Goal: Information Seeking & Learning: Learn about a topic

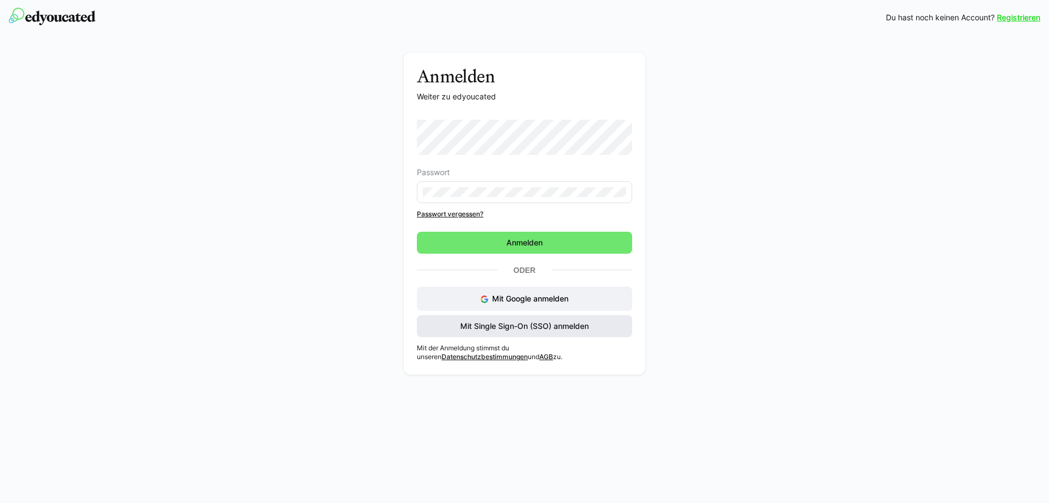
click at [520, 325] on span "Mit Single Sign-On (SSO) anmelden" at bounding box center [525, 326] width 132 height 11
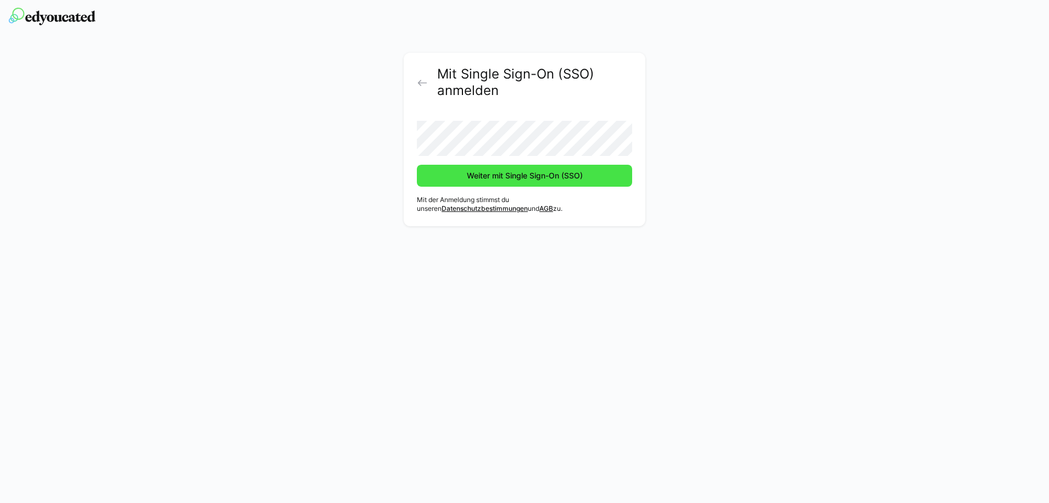
click at [487, 177] on span "Weiter mit Single Sign-On (SSO)" at bounding box center [524, 175] width 119 height 11
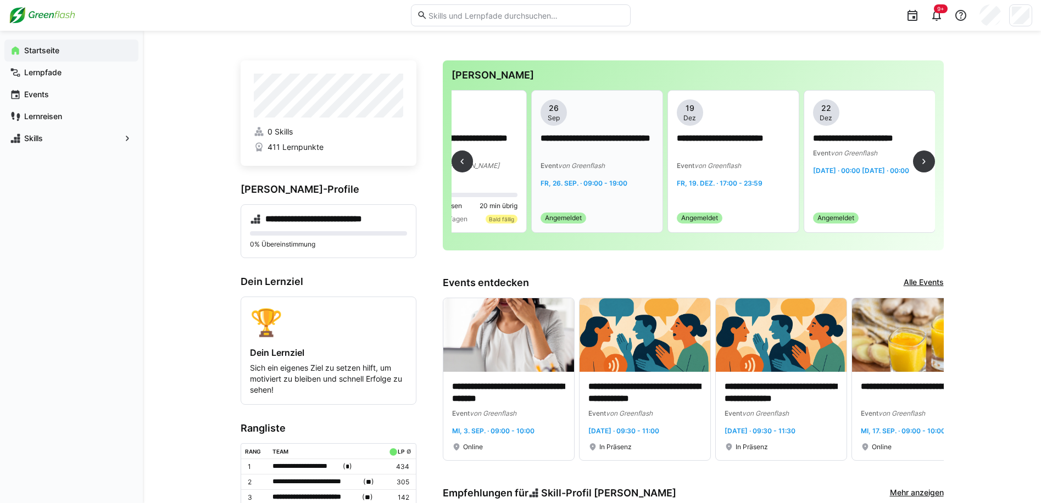
scroll to position [0, 3600]
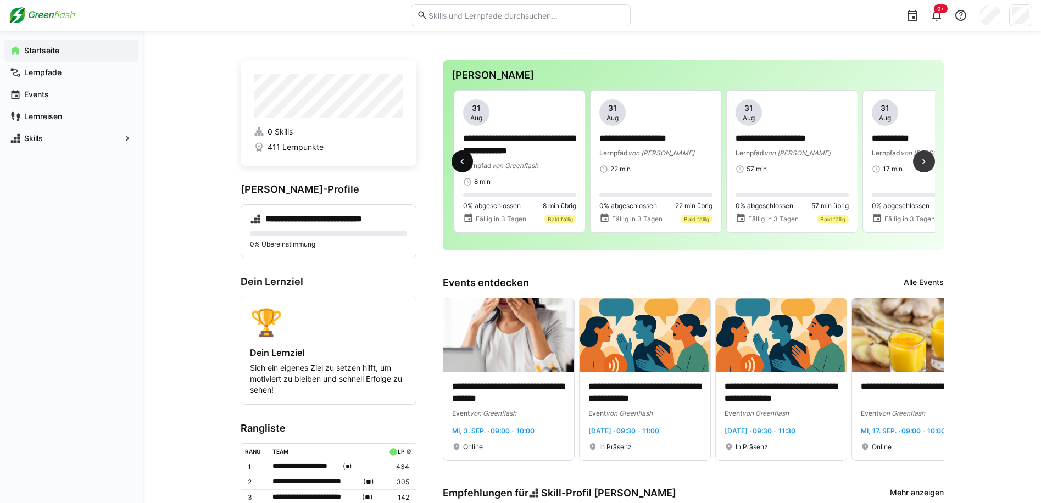
click at [470, 163] on span at bounding box center [463, 162] width 22 height 22
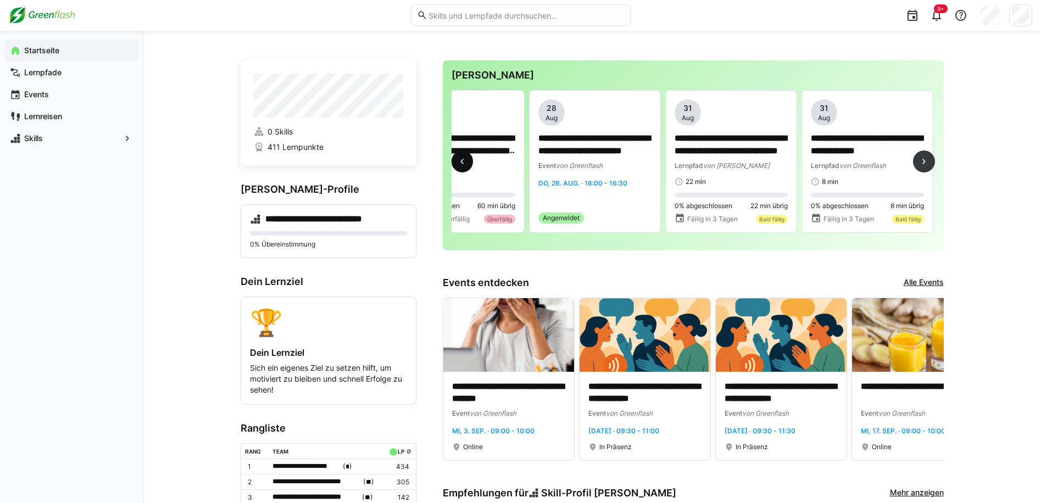
click at [469, 164] on span at bounding box center [463, 162] width 22 height 22
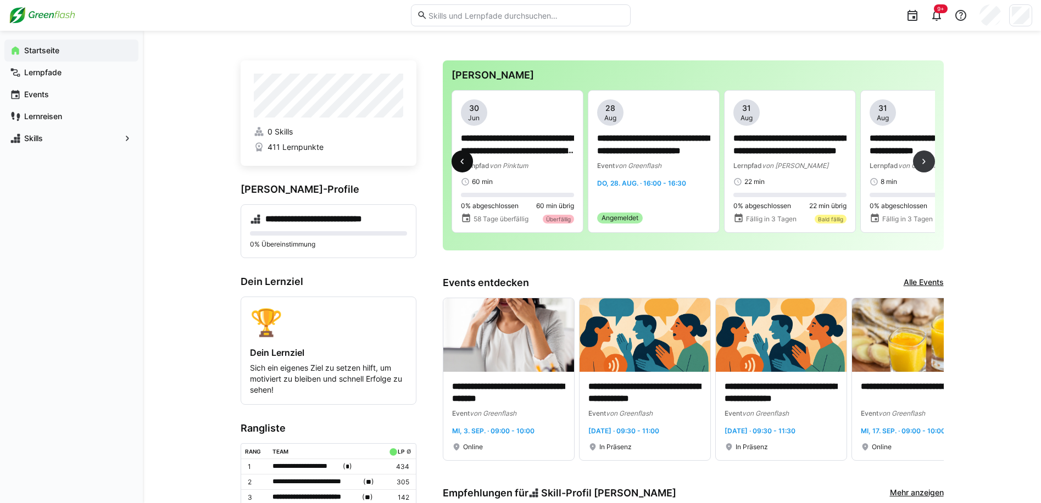
click at [469, 164] on span at bounding box center [463, 162] width 22 height 22
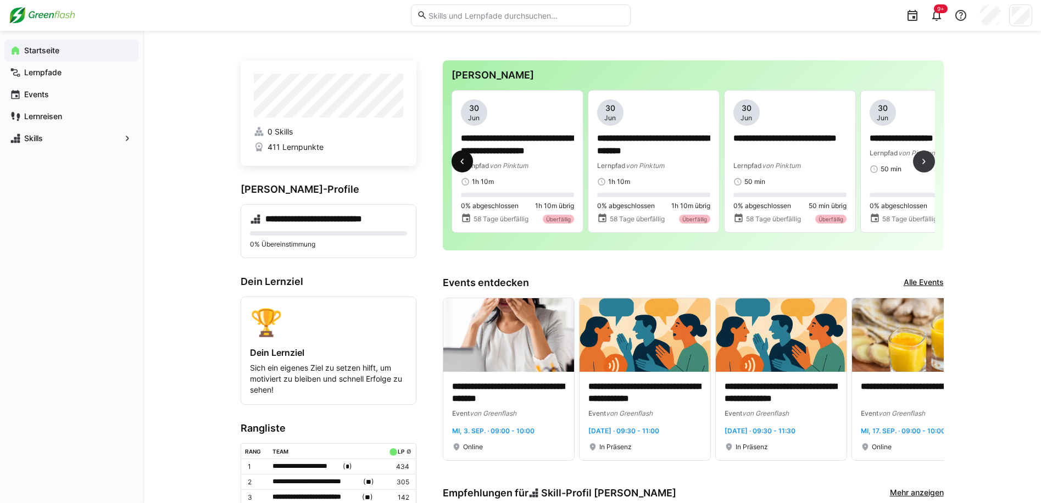
click at [469, 164] on span at bounding box center [463, 162] width 22 height 22
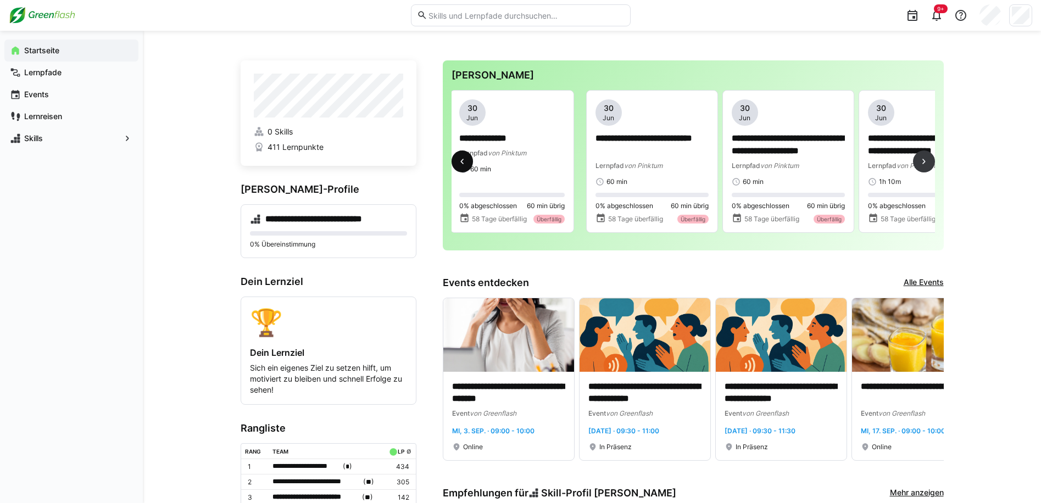
click at [469, 164] on span at bounding box center [463, 162] width 22 height 22
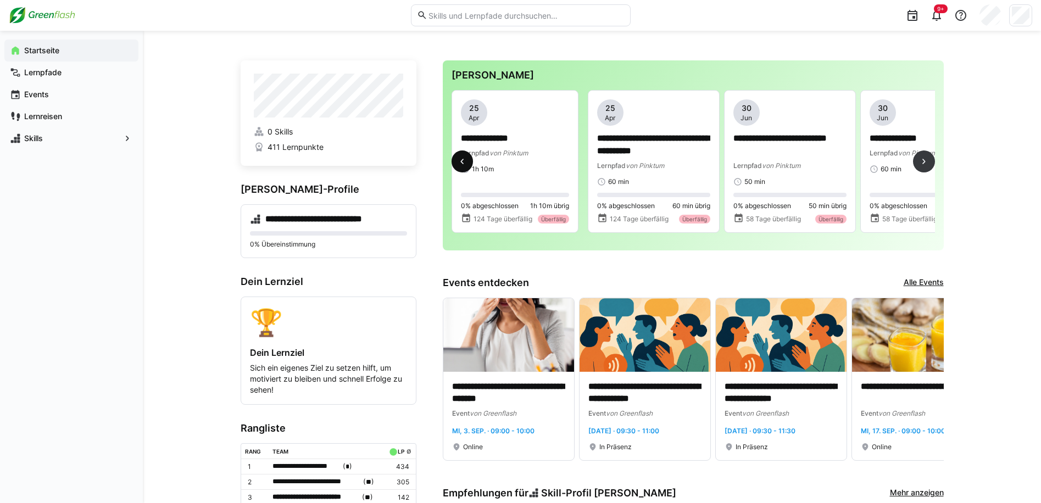
click at [469, 164] on span at bounding box center [463, 162] width 22 height 22
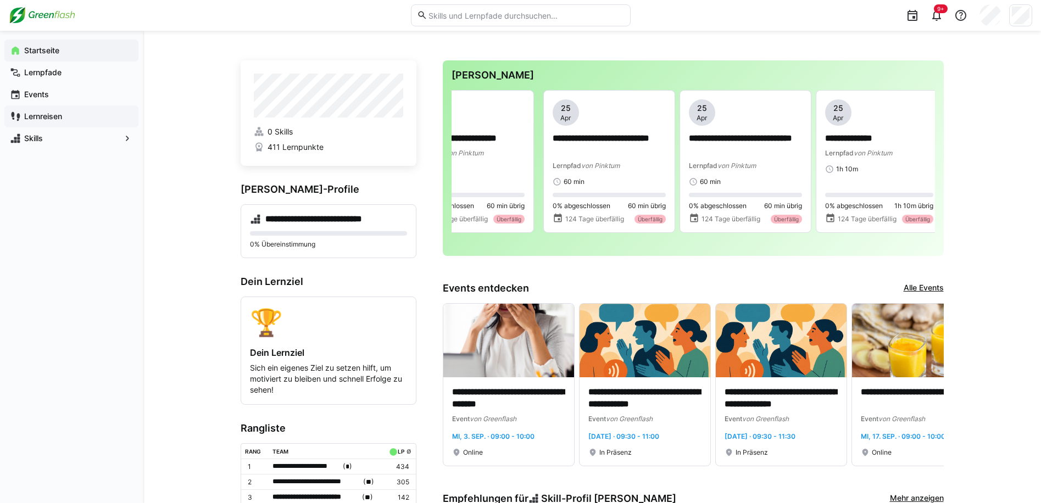
scroll to position [0, 681]
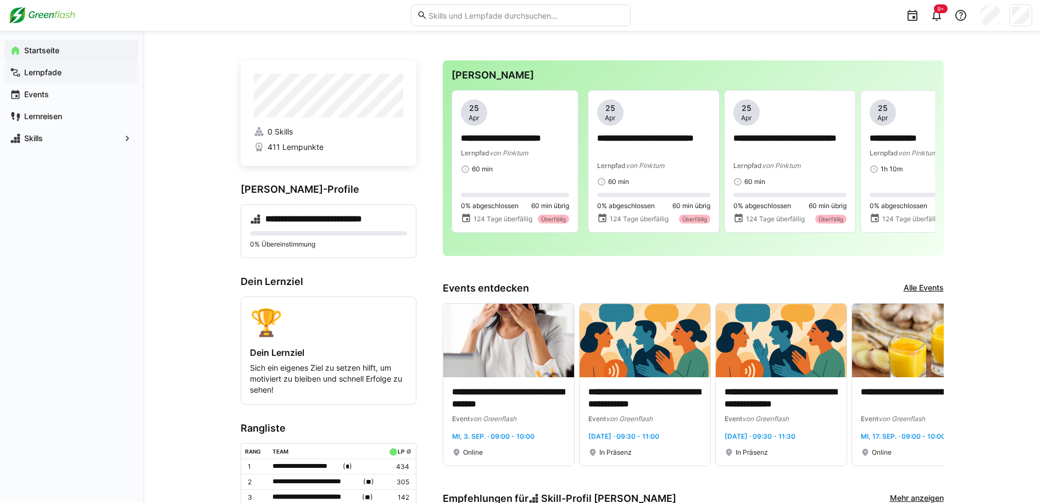
click at [0, 0] on app-navigation-label "Lernpfade" at bounding box center [0, 0] width 0 height 0
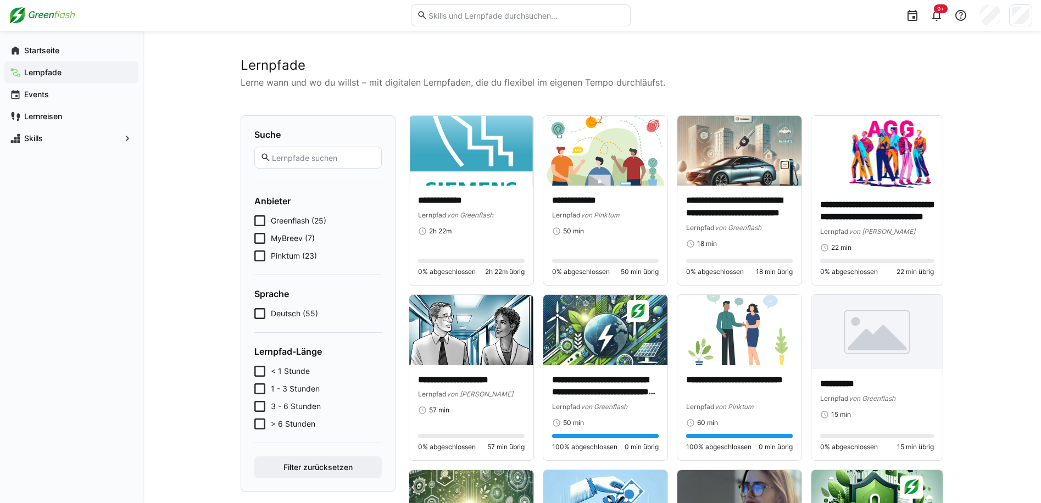
click at [527, 19] on input "text" at bounding box center [525, 15] width 197 height 10
type input "pflicht"
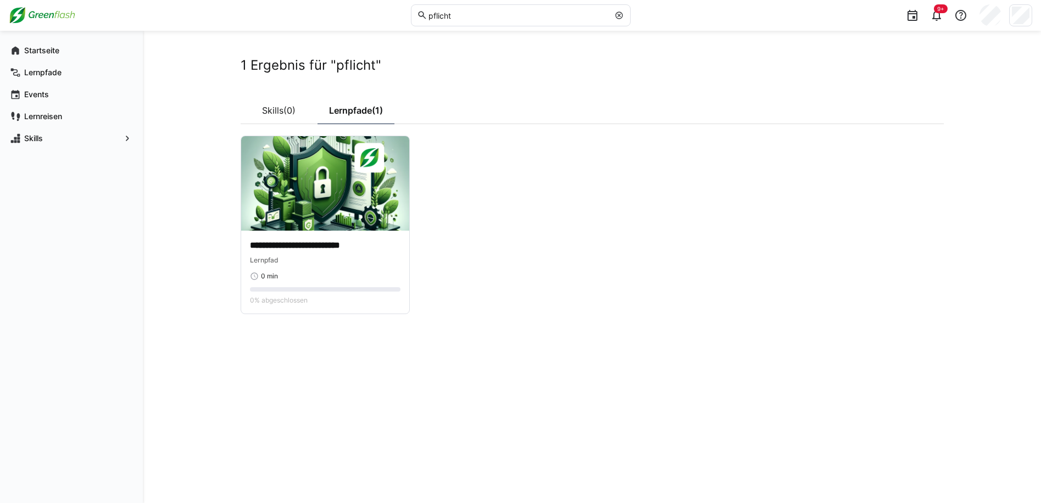
click at [213, 133] on div "**********" at bounding box center [592, 267] width 898 height 472
click at [299, 201] on img at bounding box center [325, 183] width 168 height 94
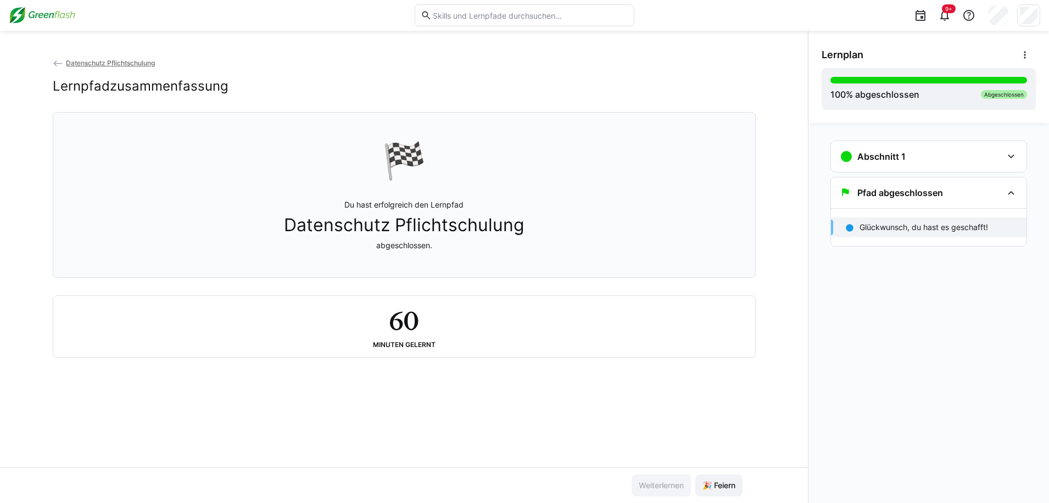
click at [64, 16] on img at bounding box center [42, 16] width 66 height 18
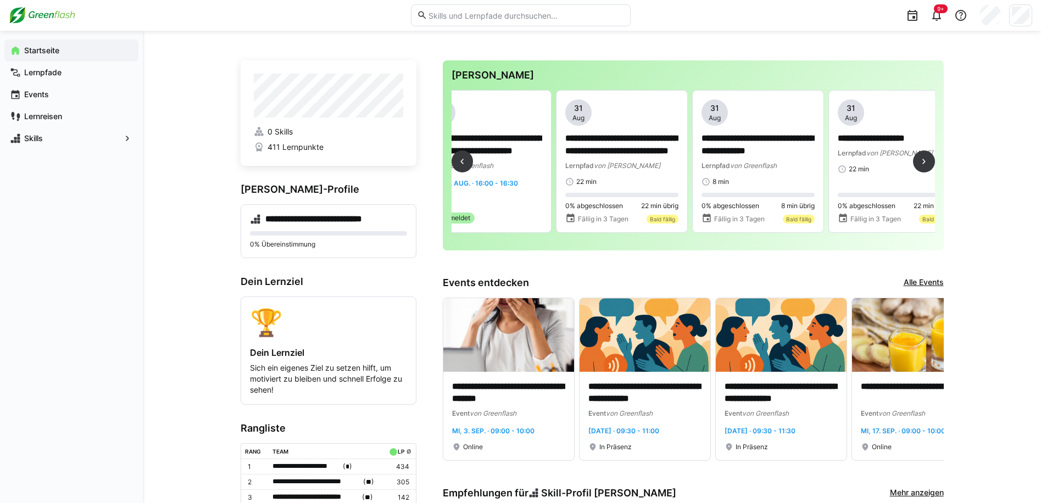
scroll to position [0, 2747]
